Goal: Task Accomplishment & Management: Complete application form

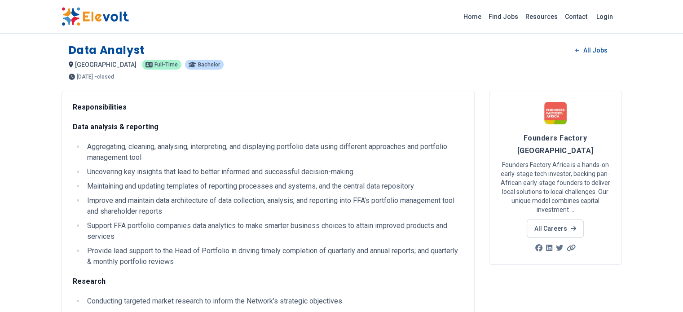
click at [115, 126] on p "Data analysis & reporting" at bounding box center [268, 127] width 391 height 11
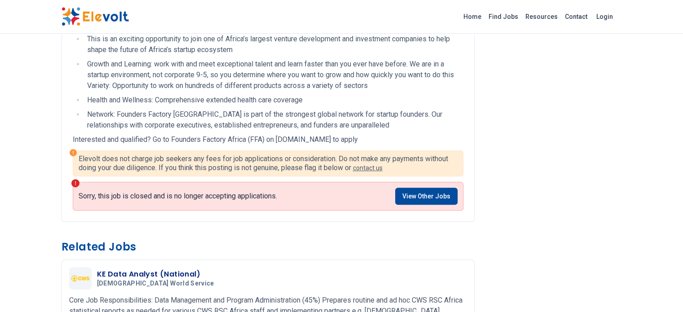
scroll to position [553, 0]
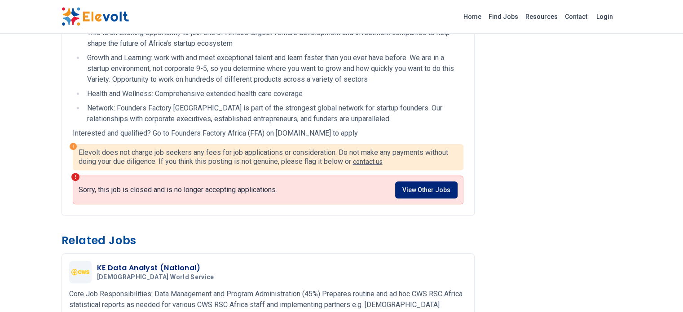
click at [458, 182] on link "View Other Jobs" at bounding box center [426, 190] width 62 height 17
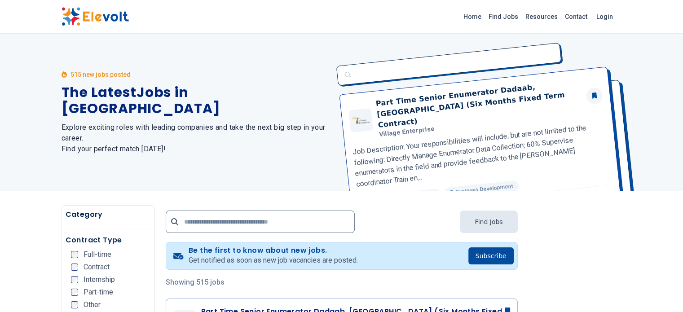
click at [458, 146] on div "Part Time Senior Enumerator Dadaab, Kenya (Six Months Fixed Term Contract) Vill…" at bounding box center [476, 112] width 291 height 157
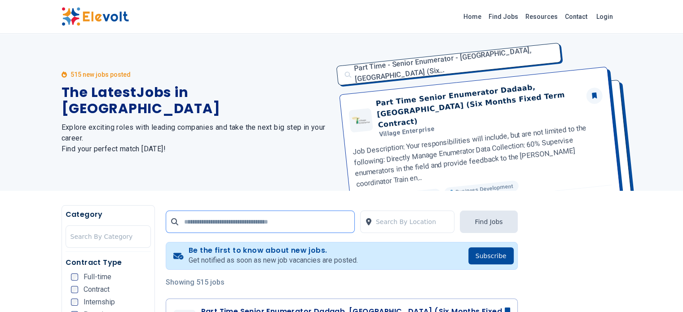
click at [199, 217] on input "text" at bounding box center [260, 222] width 189 height 22
type input "**********"
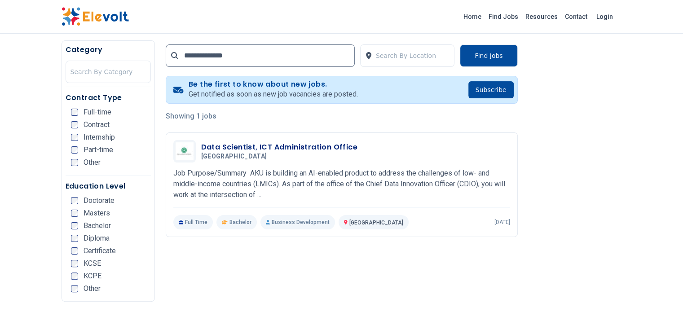
scroll to position [168, 0]
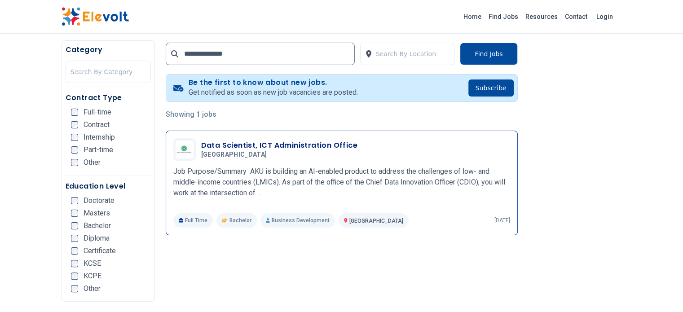
click at [295, 173] on p "Job Purpose/Summary AKU is building an AI-enabled product to address the challe…" at bounding box center [341, 182] width 337 height 32
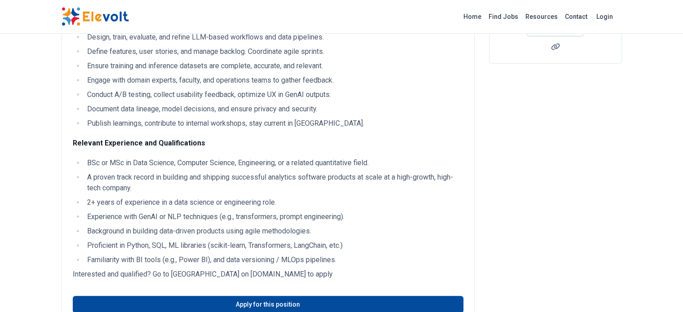
scroll to position [223, 0]
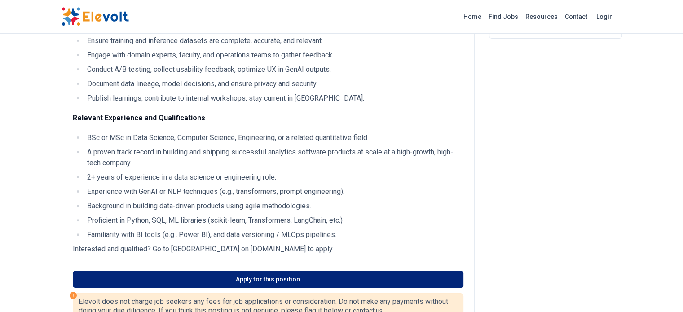
click at [212, 271] on link "Apply for this position" at bounding box center [268, 279] width 391 height 17
